Goal: Transaction & Acquisition: Purchase product/service

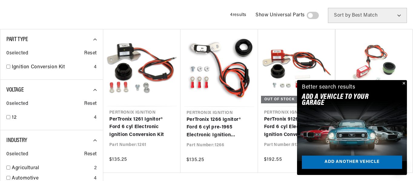
click at [404, 83] on button "Close" at bounding box center [403, 83] width 7 height 7
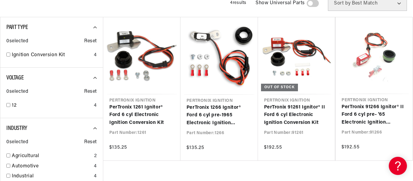
scroll to position [0, 184]
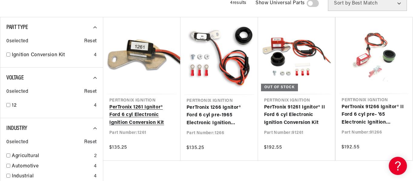
click at [129, 104] on link "PerTronix 1261 Ignitor® Ford 6 cyl Electronic Ignition Conversion Kit" at bounding box center [141, 115] width 65 height 23
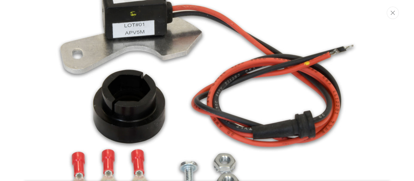
scroll to position [0, 184]
click at [360, 83] on img "Media gallery" at bounding box center [206, 90] width 327 height 327
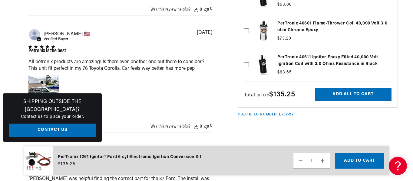
scroll to position [0, 0]
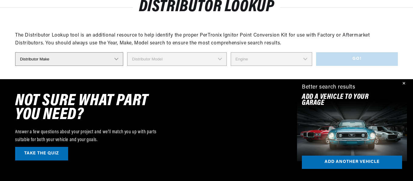
click at [118, 59] on select "Distributor Make Accel Aldon Autolite Bosch Century Chrysler Clark Colt Contine…" at bounding box center [69, 59] width 108 height 14
select select "Ford"
click at [15, 52] on select "Distributor Make Accel Aldon Autolite Bosch Century Chrysler Clark Colt Contine…" at bounding box center [69, 59] width 108 height 14
click at [222, 59] on select "Distributor Model" at bounding box center [176, 59] width 99 height 14
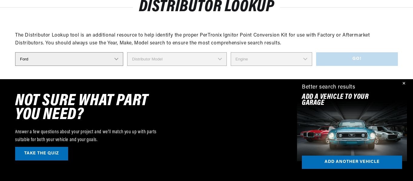
click at [219, 61] on select "Distributor Model" at bounding box center [176, 59] width 99 height 14
click at [117, 58] on select "Distributor Make Accel Aldon Autolite Bosch Century Chrysler Clark Colt Contine…" at bounding box center [69, 59] width 108 height 14
click at [15, 52] on select "Distributor Make Accel Aldon Autolite Bosch Century Chrysler Clark Colt Contine…" at bounding box center [67, 59] width 105 height 14
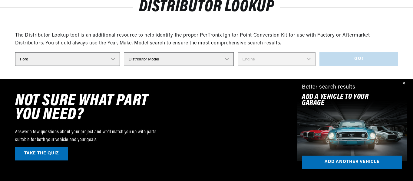
click at [221, 59] on select "Distributor Model 35513 311185 11A-12127 2N **Side Mount* 5GA-12127 701 DA 1EC …" at bounding box center [179, 59] width 110 height 14
click at [220, 59] on select "Distributor Model 35513 311185 11A-12127 2N **Side Mount* 5GA-12127 701 DA 1EC …" at bounding box center [179, 59] width 110 height 14
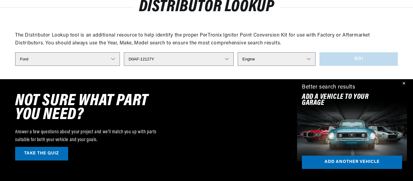
click at [127, 52] on select "Distributor Model 35513 311185 11A-12127 2N **Side Mount* 5GA-12127 701 DA 1EC …" at bounding box center [179, 59] width 110 height 14
click at [306, 59] on select "Engine 8" at bounding box center [277, 59] width 78 height 14
click at [221, 59] on select "Distributor Model 35513 311185 11A-12127 2N **Side Mount* 5GA-12127 701 DA 1EC …" at bounding box center [179, 59] width 110 height 14
click at [305, 60] on select "Engine 8" at bounding box center [277, 59] width 78 height 14
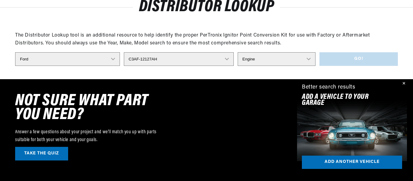
click at [305, 60] on select "Engine 8" at bounding box center [277, 59] width 78 height 14
click at [221, 59] on select "Distributor Model 35513 311185 11A-12127 2N **Side Mount* 5GA-12127 701 DA 1EC …" at bounding box center [179, 59] width 110 height 14
select select "35513"
click at [304, 58] on select "Engine 8" at bounding box center [277, 59] width 78 height 14
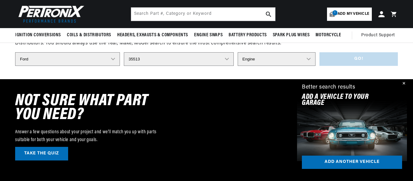
scroll to position [62, 0]
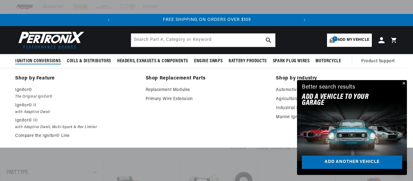
click at [56, 61] on span "Ignition Conversions" at bounding box center [38, 61] width 46 height 6
click at [22, 107] on p "Ignitor© II" at bounding box center [76, 105] width 122 height 7
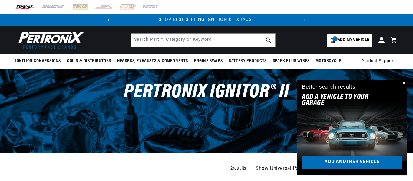
click at [403, 83] on button "Close" at bounding box center [403, 83] width 7 height 7
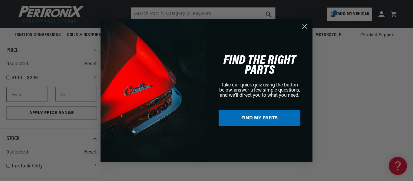
scroll to position [303, 0]
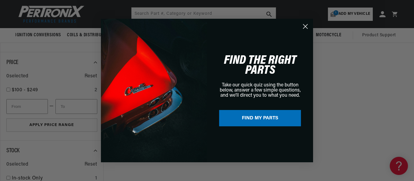
click at [307, 25] on icon "Close dialog" at bounding box center [305, 27] width 4 height 4
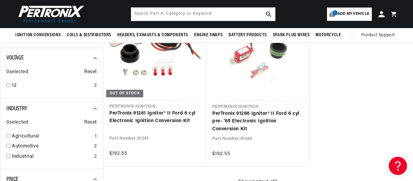
scroll to position [170, 0]
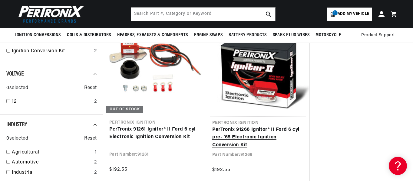
click at [220, 130] on link "PerTronix 91266 Ignitor® II Ford 6 cyl pre- '65 Electronic Ignition Conversion …" at bounding box center [257, 137] width 91 height 23
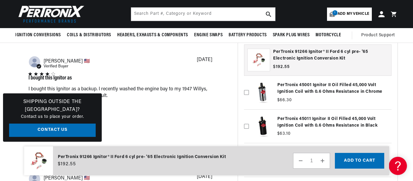
scroll to position [679, 0]
